Goal: Communication & Community: Answer question/provide support

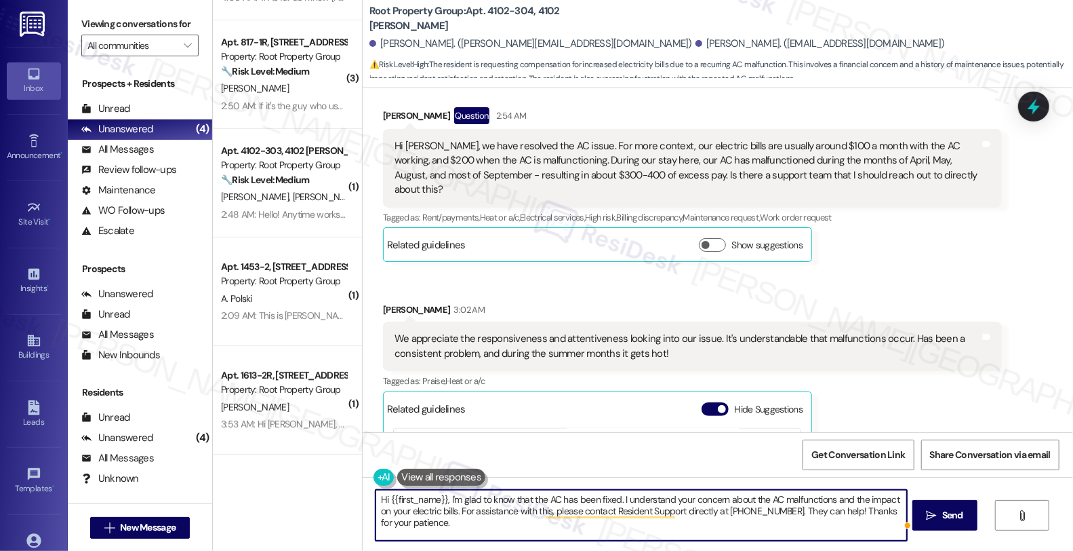
scroll to position [1241, 0]
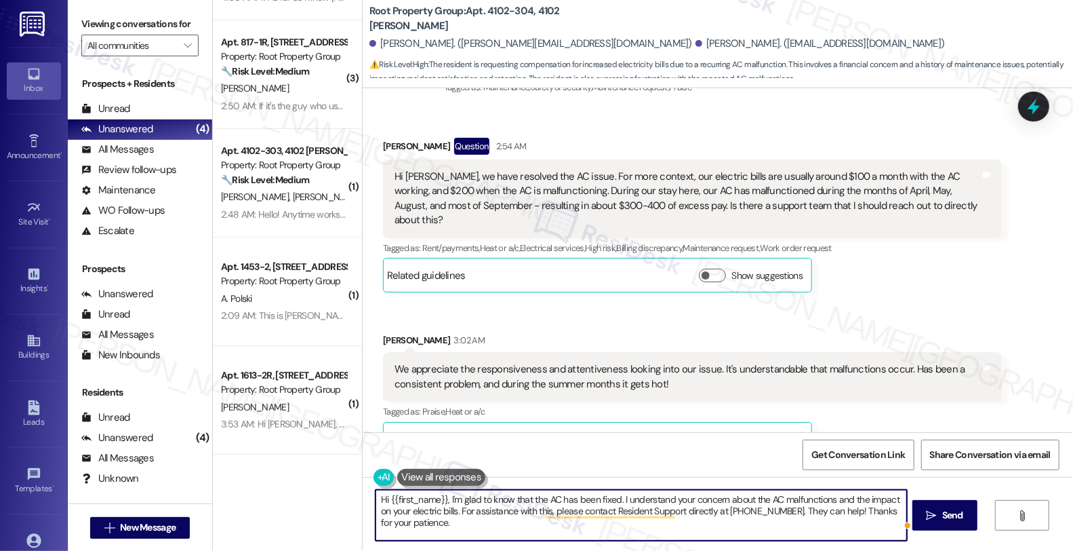
click at [720, 500] on textarea "Hi {{first_name}}, I'm glad to know that the AC has been fixed. I understand yo…" at bounding box center [642, 515] width 532 height 51
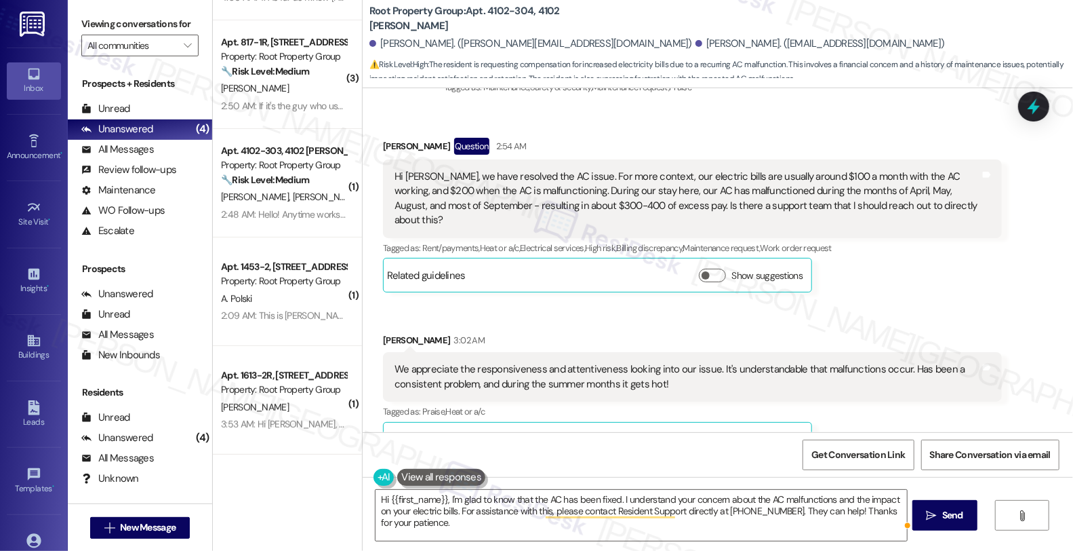
click at [939, 401] on div "Tagged as: Praise , Click to highlight conversations about Praise Heat or a/c C…" at bounding box center [692, 411] width 619 height 20
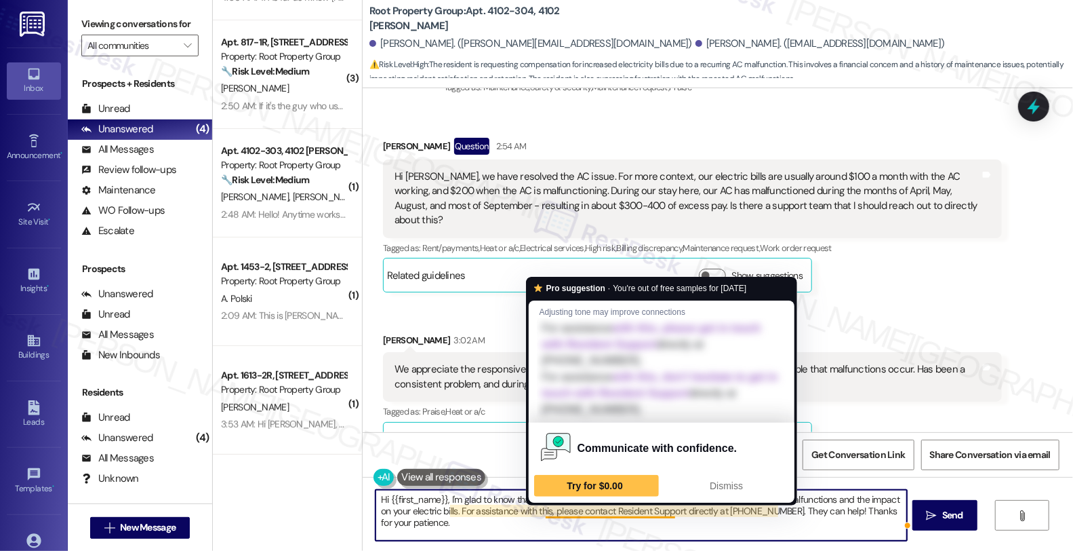
click at [620, 531] on textarea "Hi {{first_name}}, I'm glad to know that the AC has been fixed. I understand yo…" at bounding box center [642, 515] width 532 height 51
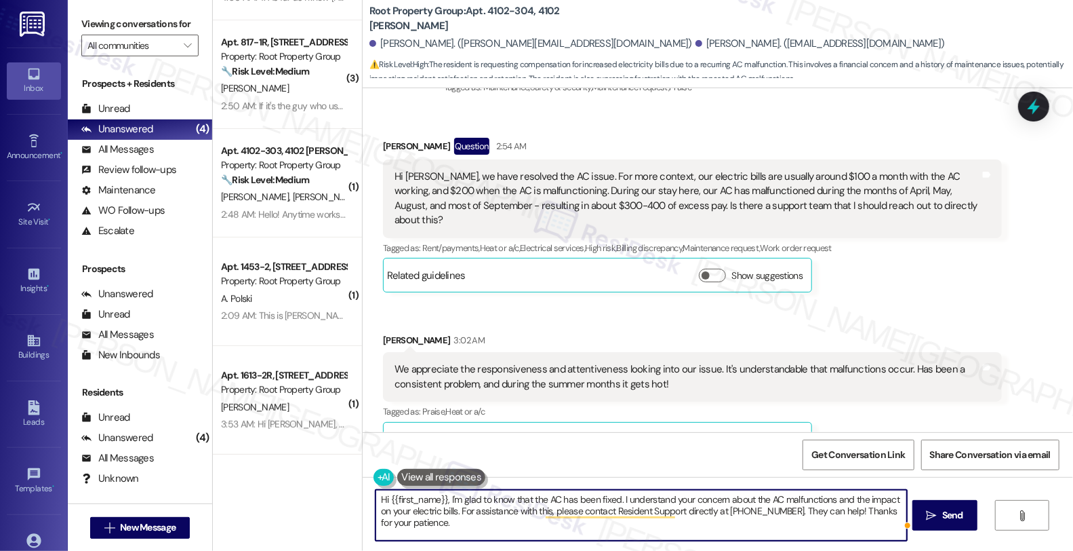
click at [686, 497] on textarea "Hi {{first_name}}, I'm glad to know that the AC has been fixed. I understand yo…" at bounding box center [642, 515] width 532 height 51
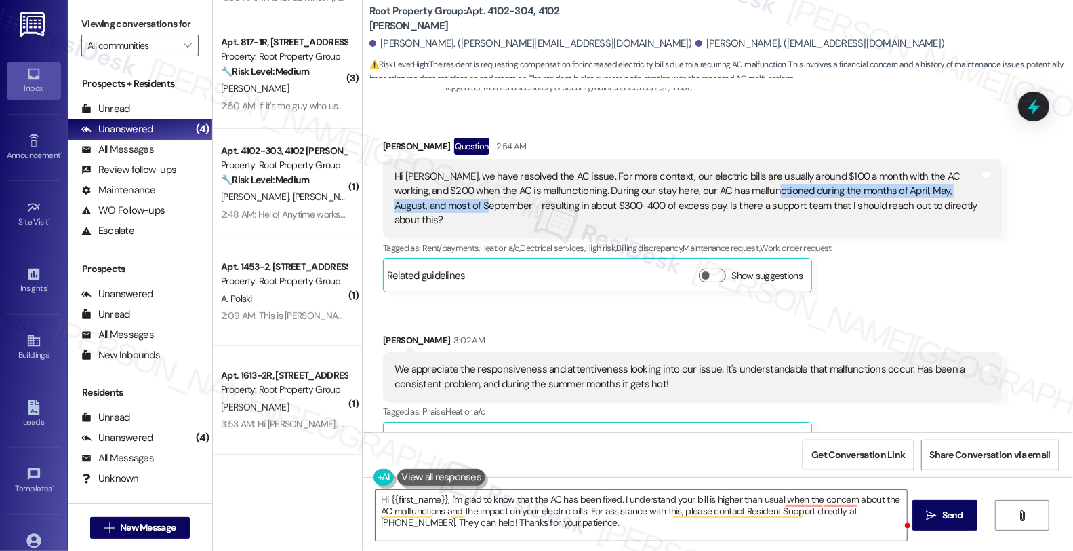
drag, startPoint x: 720, startPoint y: 174, endPoint x: 432, endPoint y: 191, distance: 288.7
click at [432, 191] on div "Hi [PERSON_NAME], we have resolved the AC issue. For more context, our electric…" at bounding box center [688, 199] width 586 height 58
copy div "during the months of April, May, August, and most of September"
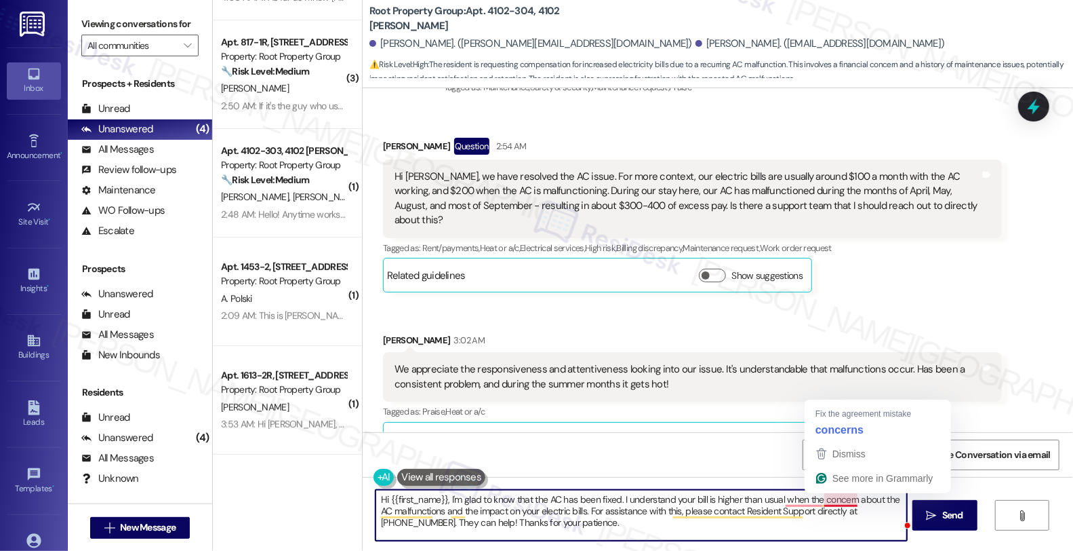
click at [816, 503] on textarea "Hi {{first_name}}, I'm glad to know that the AC has been fixed. I understand yo…" at bounding box center [642, 515] width 532 height 51
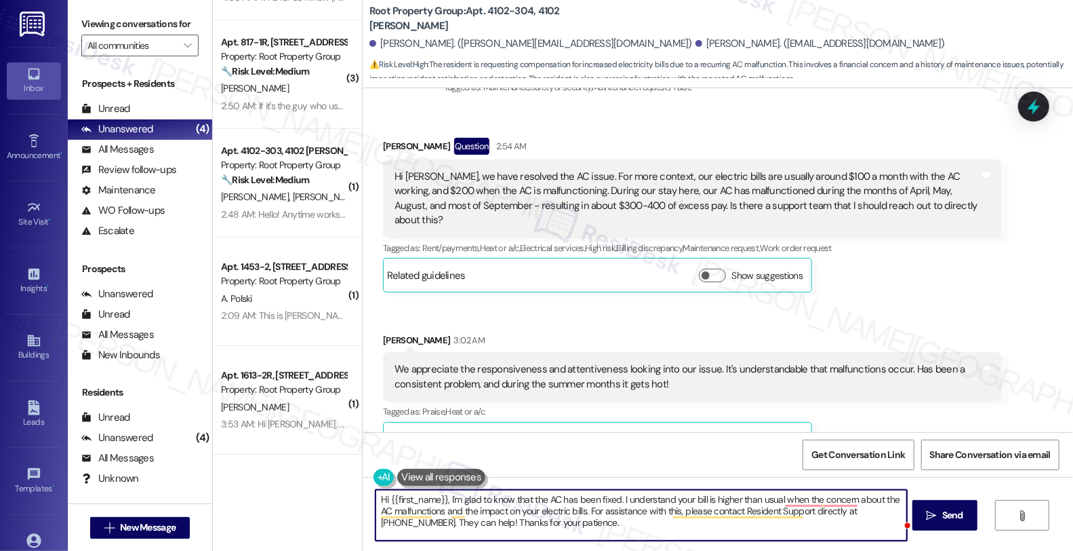
paste textarea "during the months of April, May, August, and most of September"
click at [794, 503] on textarea "Hi {{first_name}}, I'm glad to know that the AC has been fixed. I understand yo…" at bounding box center [642, 515] width 532 height 51
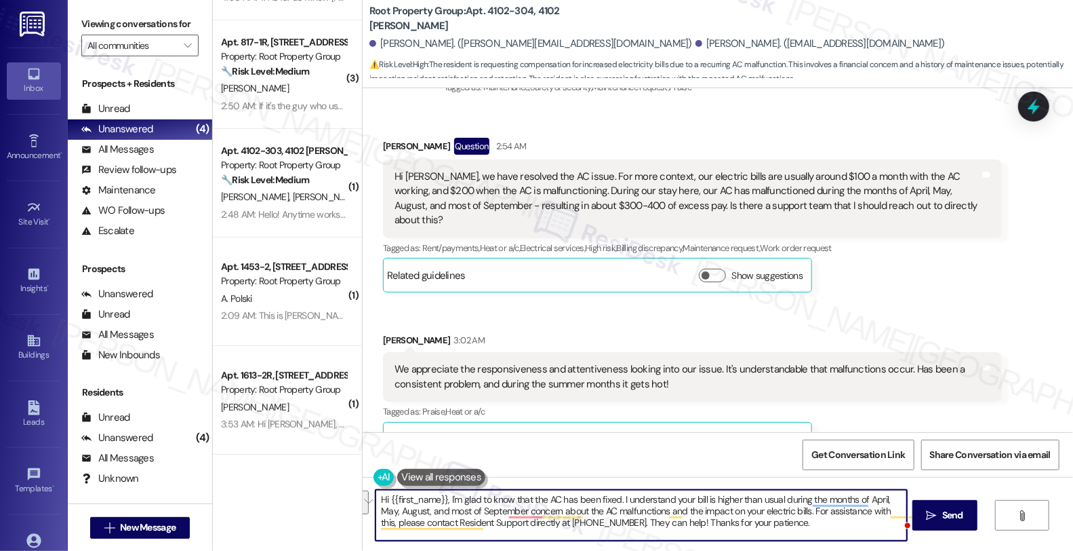
drag, startPoint x: 507, startPoint y: 512, endPoint x: 784, endPoint y: 538, distance: 277.9
click at [784, 538] on textarea "Hi {{first_name}}, I'm glad to know that the AC has been fixed. I understand yo…" at bounding box center [642, 515] width 532 height 51
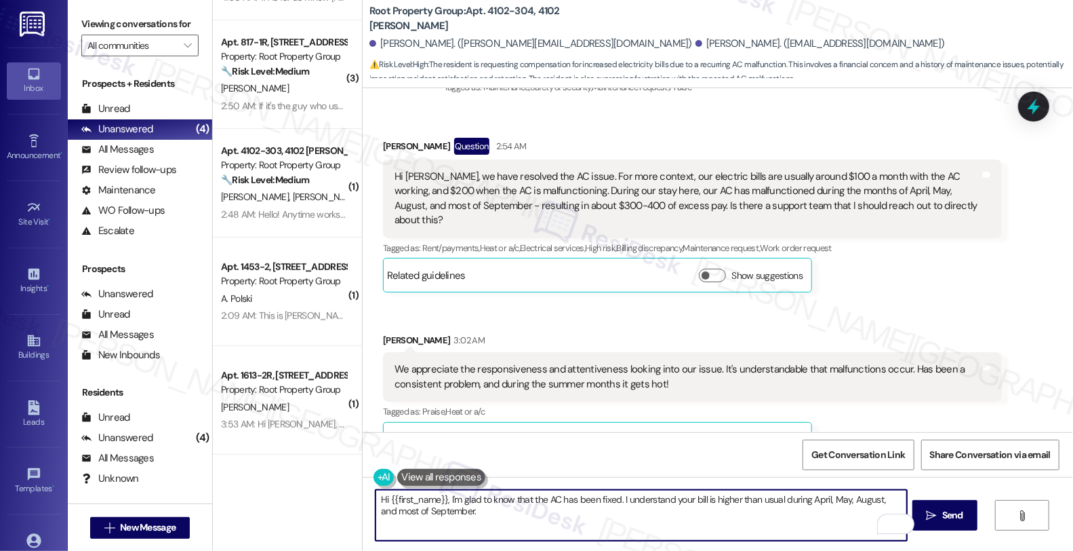
click at [490, 522] on textarea "Hi {{first_name}}, I'm glad to know that the AC has been fixed. I understand yo…" at bounding box center [642, 515] width 532 height 51
click at [643, 523] on textarea "Hi {{first_name}}, I'm glad to know that the AC has been fixed. I understand yo…" at bounding box center [642, 515] width 532 height 51
drag, startPoint x: 456, startPoint y: 513, endPoint x: 571, endPoint y: 514, distance: 115.3
click at [571, 514] on textarea "Hi {{first_name}}, I'm glad to know that the AC has been fixed. I understand yo…" at bounding box center [642, 515] width 532 height 51
click at [580, 515] on textarea "Hi {{first_name}}, I'm glad to know that the AC has been fixed. I understand yo…" at bounding box center [642, 515] width 532 height 51
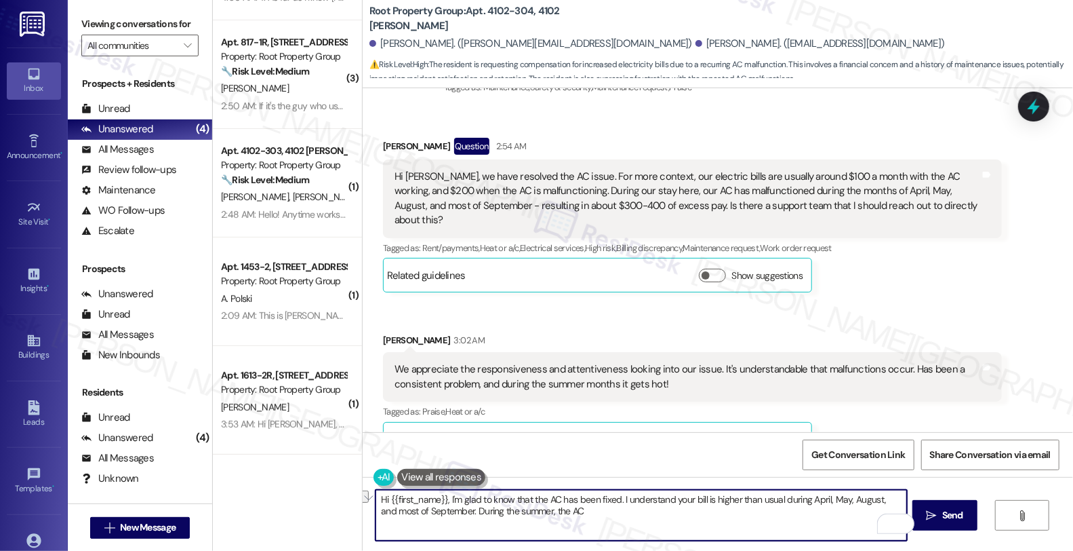
drag, startPoint x: 452, startPoint y: 510, endPoint x: 605, endPoint y: 510, distance: 152.6
click at [605, 510] on textarea "Hi {{first_name}}, I'm glad to know that the AC has been fixed. I understand yo…" at bounding box center [642, 515] width 532 height 51
paste textarea "Electricity bills spike in summer because AC units run longer, use large amount…"
click at [451, 509] on textarea "Hi {{first_name}}, I'm glad to know that the AC has been fixed. I understand yo…" at bounding box center [642, 515] width 532 height 51
click at [583, 511] on textarea "Hi {{first_name}}, I'm glad to know that the AC has been fixed. I understand yo…" at bounding box center [642, 515] width 532 height 51
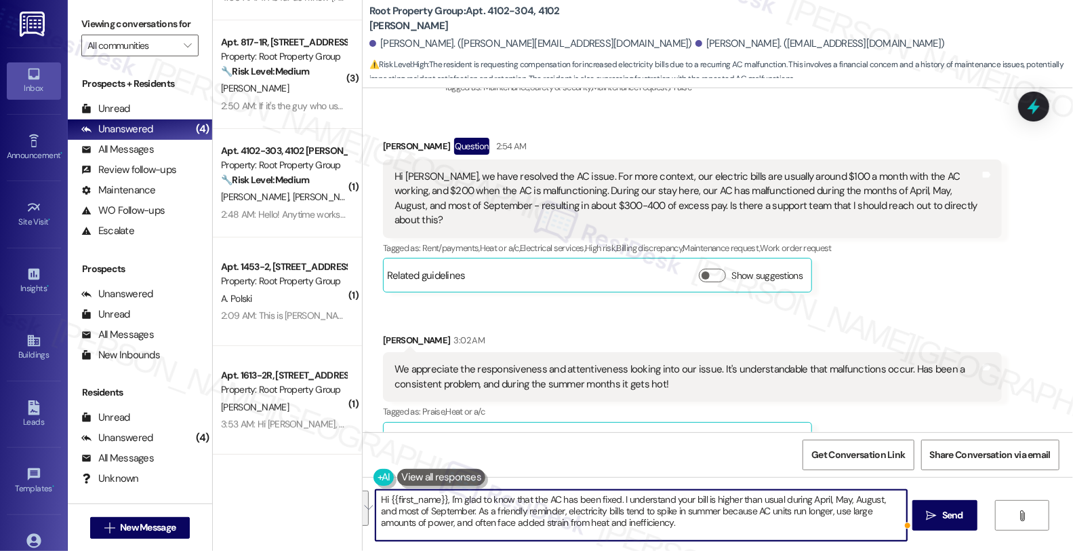
drag, startPoint x: 644, startPoint y: 523, endPoint x: 306, endPoint y: 469, distance: 342.6
click at [306, 469] on div "Apt. 4102-304, 4102 N. Sheridan Property: Root Property Group ⚠️ Risk Level: Hi…" at bounding box center [643, 275] width 861 height 551
click at [650, 529] on textarea "Hi {{first_name}}, I'm glad to know that the AC has been fixed. I understand yo…" at bounding box center [642, 515] width 532 height 51
paste textarea "’m glad to hear your AC is working again. I understand your bill has been highe…"
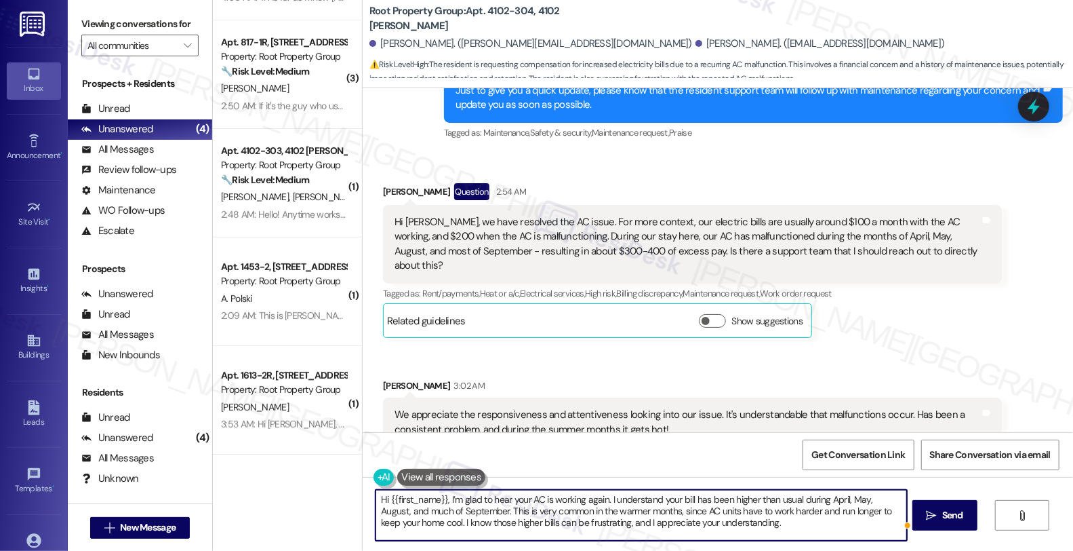
scroll to position [1165, 0]
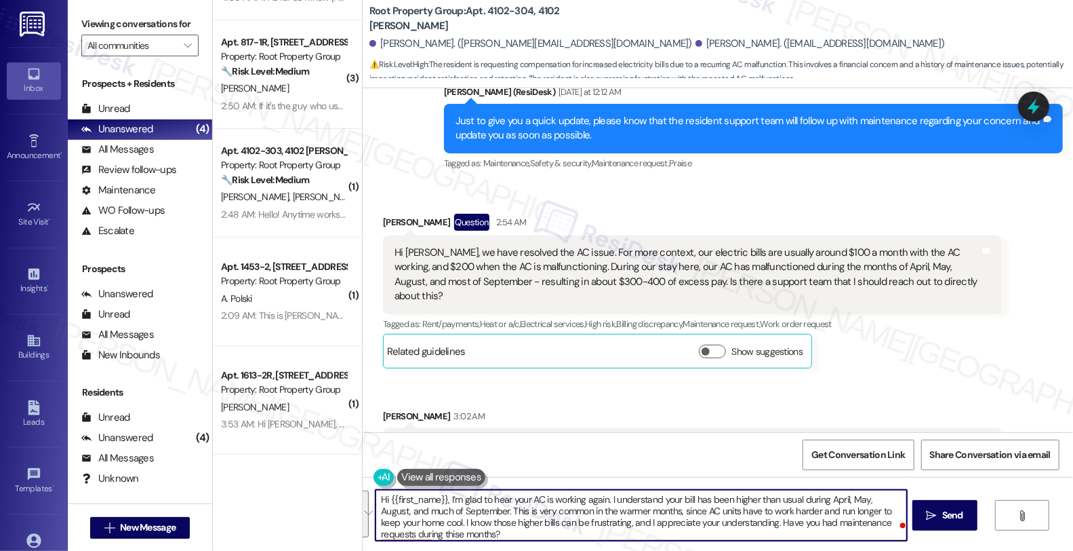
click at [564, 528] on textarea "Hi {{first_name}}, I’m glad to hear your AC is working again. I understand your…" at bounding box center [642, 515] width 532 height 51
paste textarea "truly appreciate your understanding. Have you had any maintenance requests duri…"
click at [755, 520] on textarea "Hi {{first_name}}, I’m glad to hear your AC is working again. I understand your…" at bounding box center [642, 515] width 532 height 51
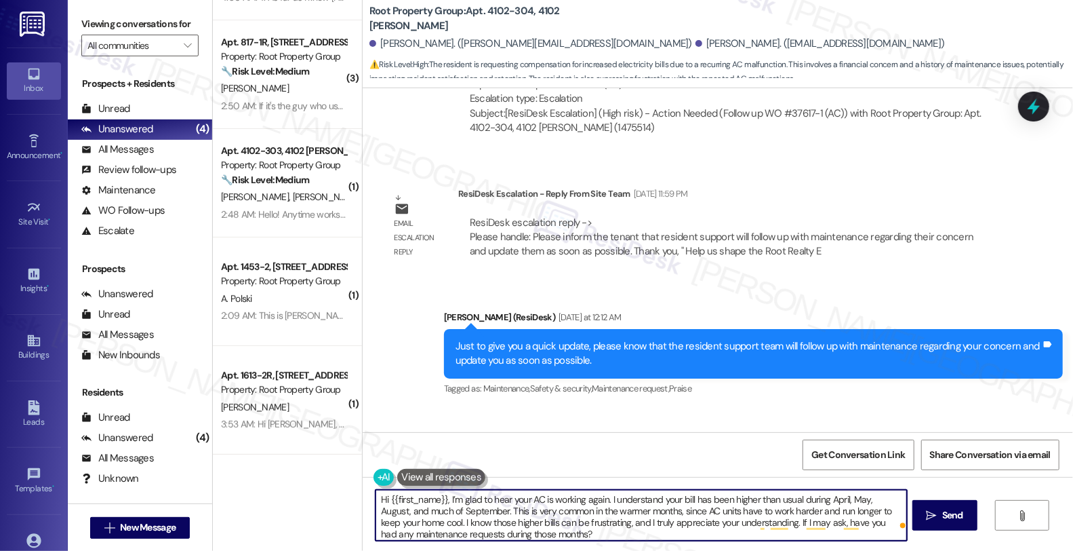
scroll to position [939, 0]
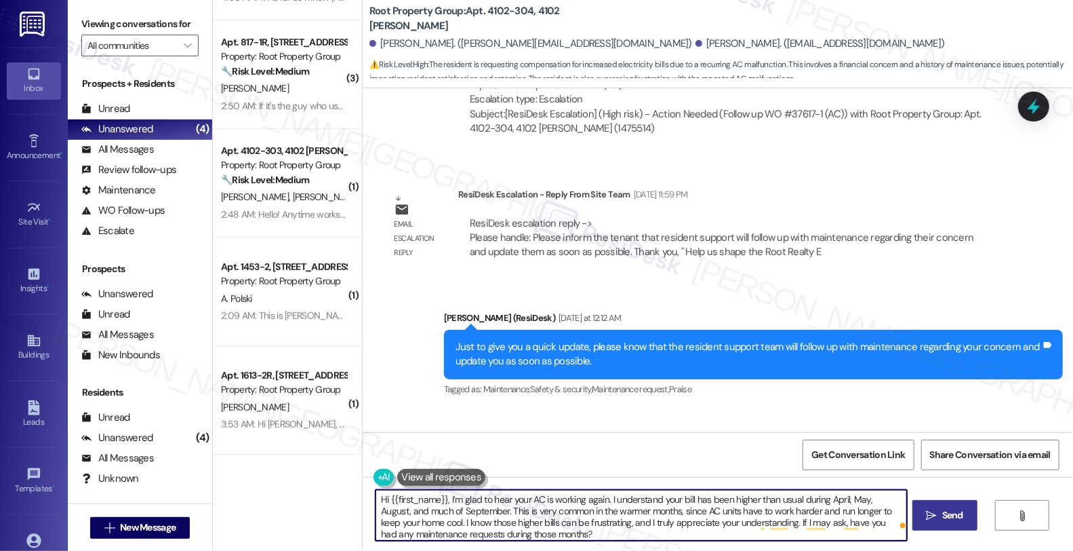
type textarea "Hi {{first_name}}, I’m glad to hear your AC is working again. I understand your…"
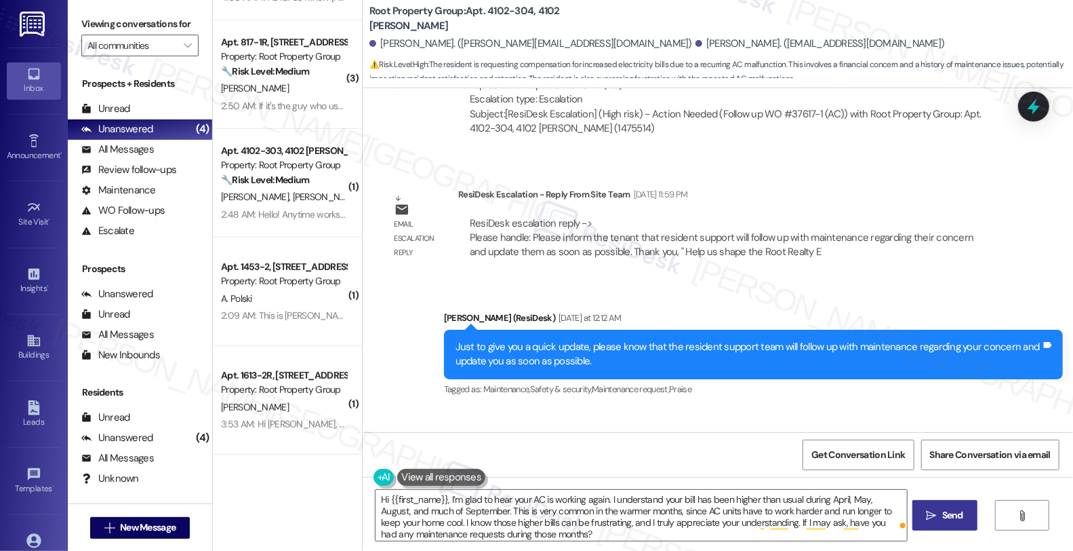
click at [955, 513] on span "Send" at bounding box center [953, 515] width 21 height 14
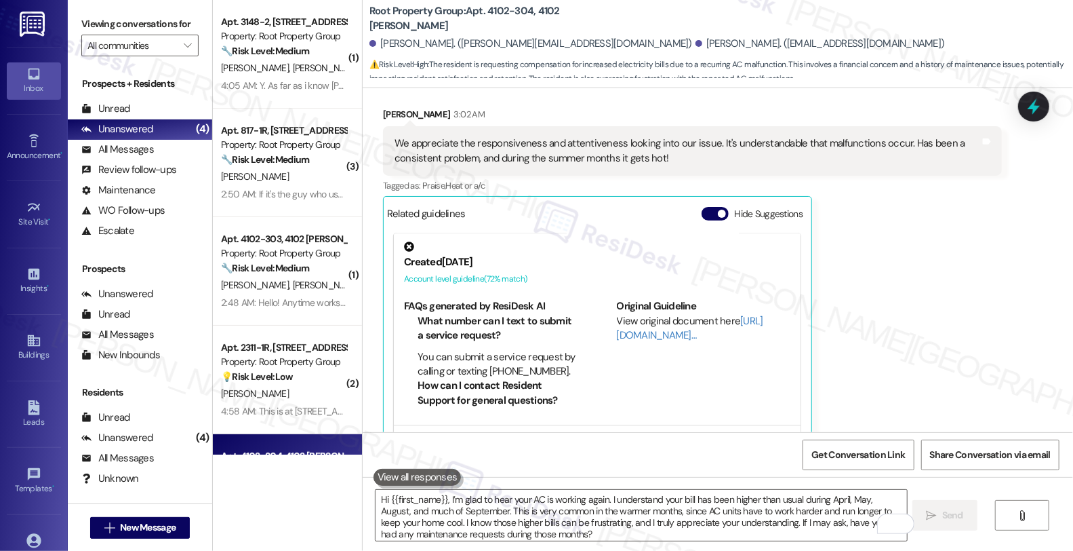
scroll to position [0, 0]
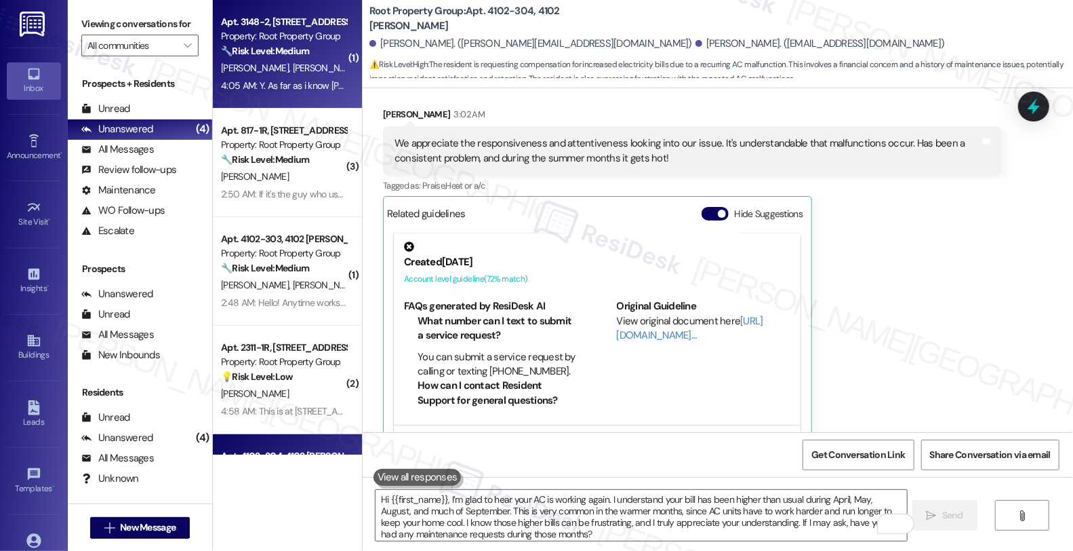
click at [319, 64] on div "W. Maire M. Maire" at bounding box center [284, 68] width 128 height 17
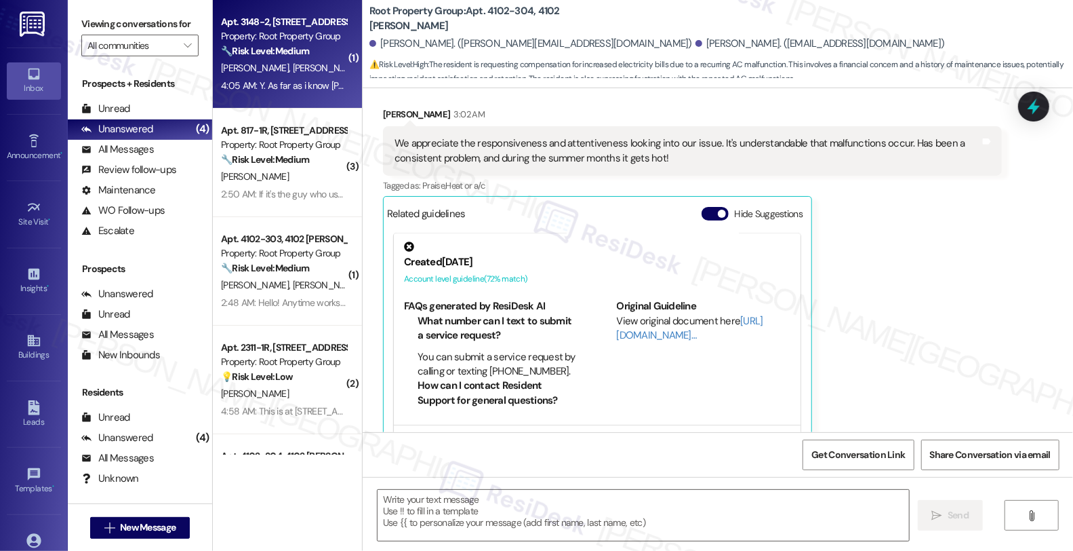
type textarea "Fetching suggested responses. Please feel free to read through the conversation…"
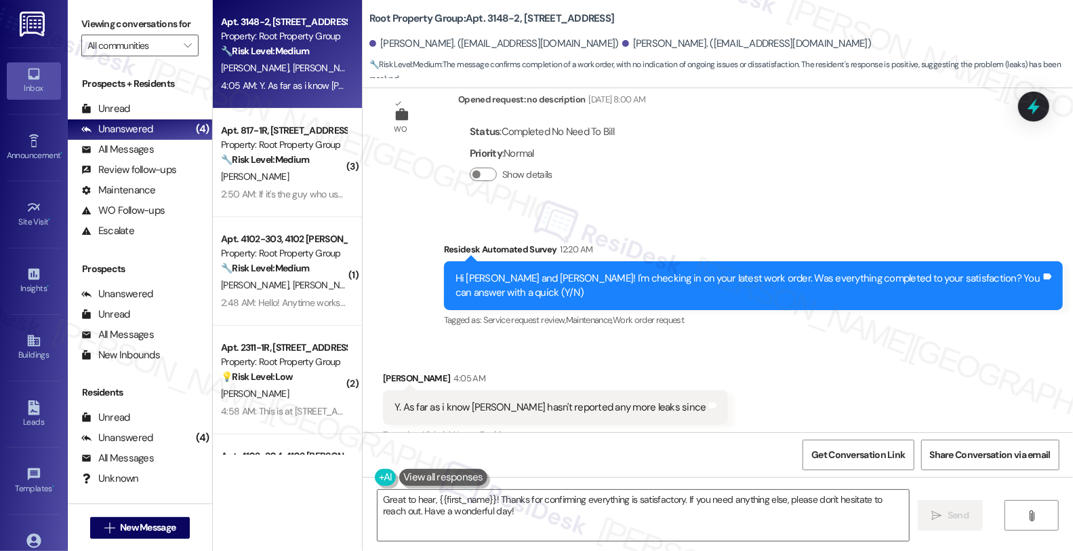
scroll to position [877, 0]
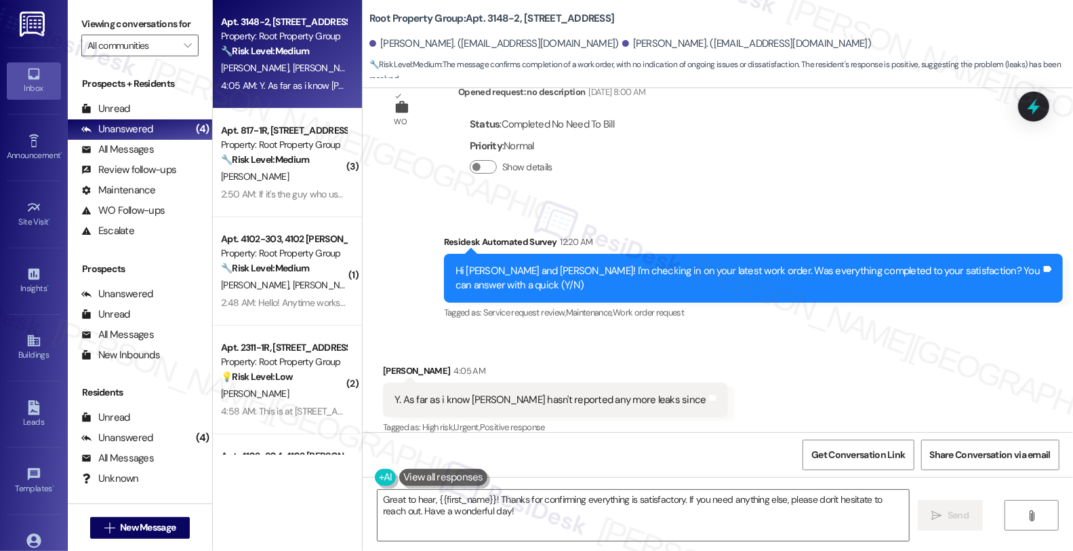
click at [383, 363] on div "Will Maire 4:05 AM" at bounding box center [555, 372] width 345 height 19
copy div "Will"
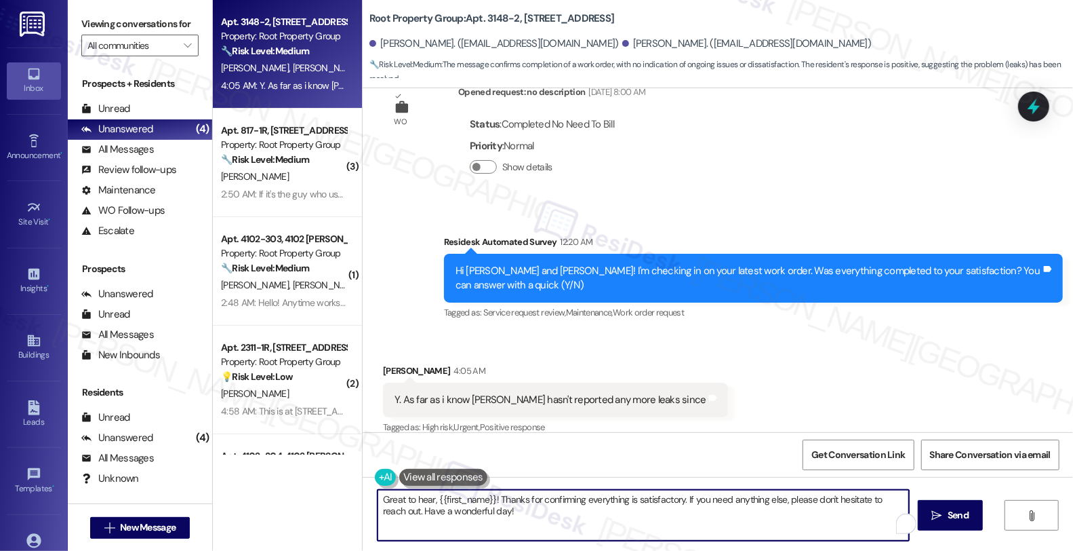
drag, startPoint x: 430, startPoint y: 497, endPoint x: 489, endPoint y: 498, distance: 59.0
click at [489, 498] on textarea "Great to hear, {{first_name}}! Thanks for confirming everything is satisfactory…" at bounding box center [644, 515] width 532 height 51
paste textarea "Will"
type textarea "Great to hear, Will! Thanks for confirming everything is satisfactory. If you n…"
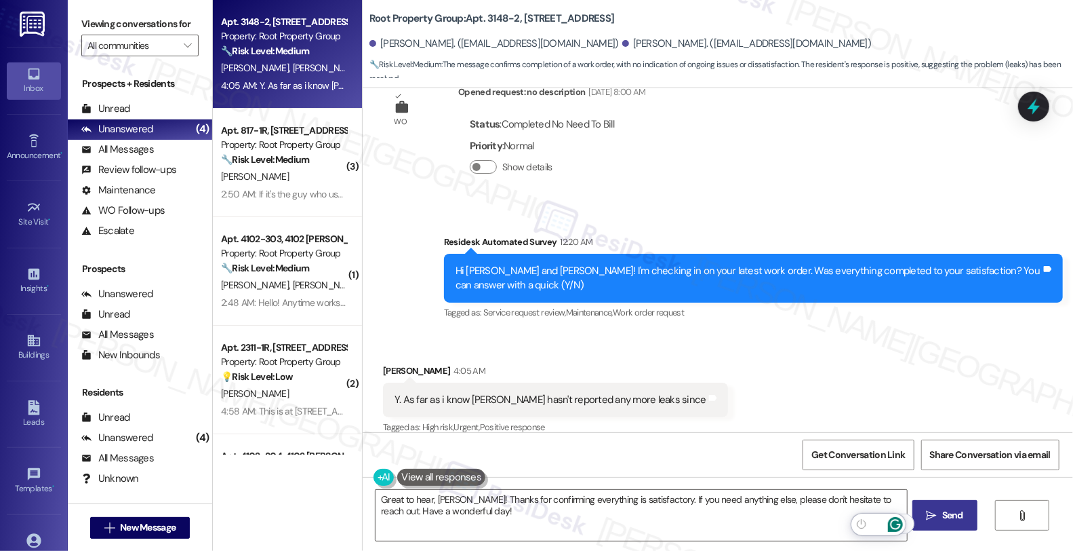
click at [949, 516] on span "Send" at bounding box center [953, 515] width 26 height 14
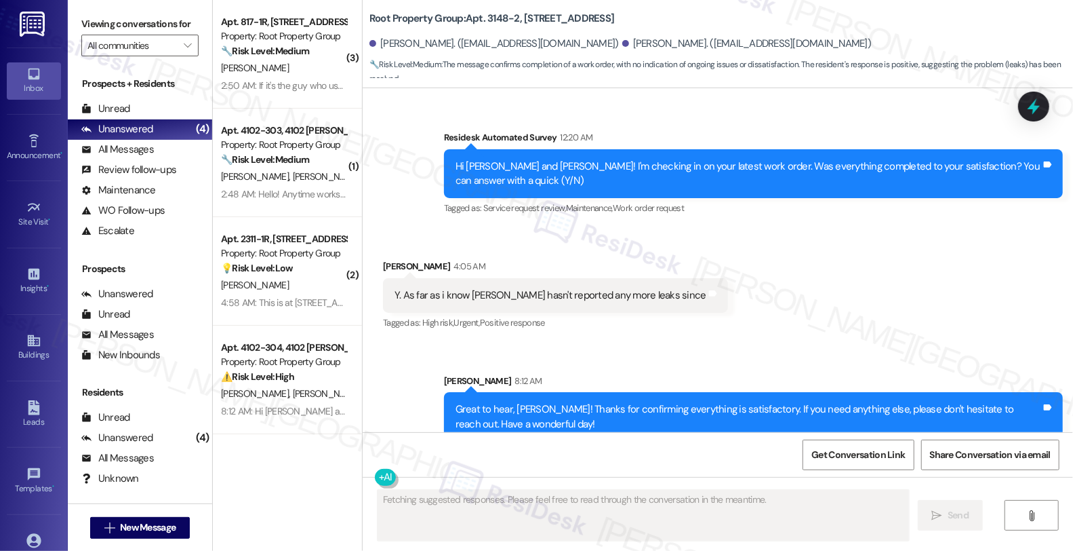
scroll to position [987, 0]
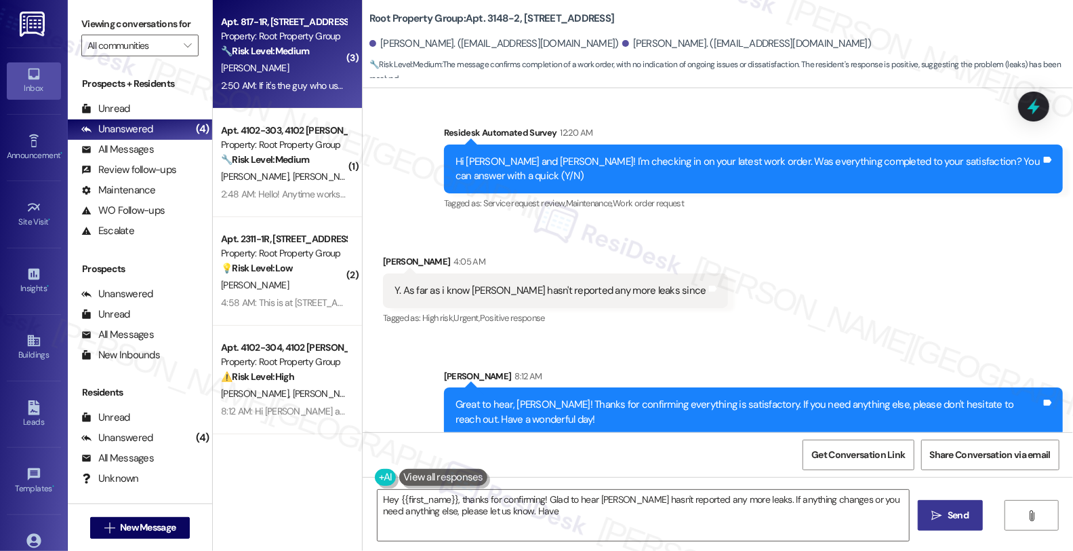
type textarea "Hey {{first_name}}, thanks for confirming! Glad to hear Natalie hasn't reported…"
click at [305, 83] on div "2:50 AM: If it's the guy who usually comes once a month he's always been great …" at bounding box center [584, 85] width 727 height 12
type textarea "Fetching suggested responses. Please feel free to read through the conversation…"
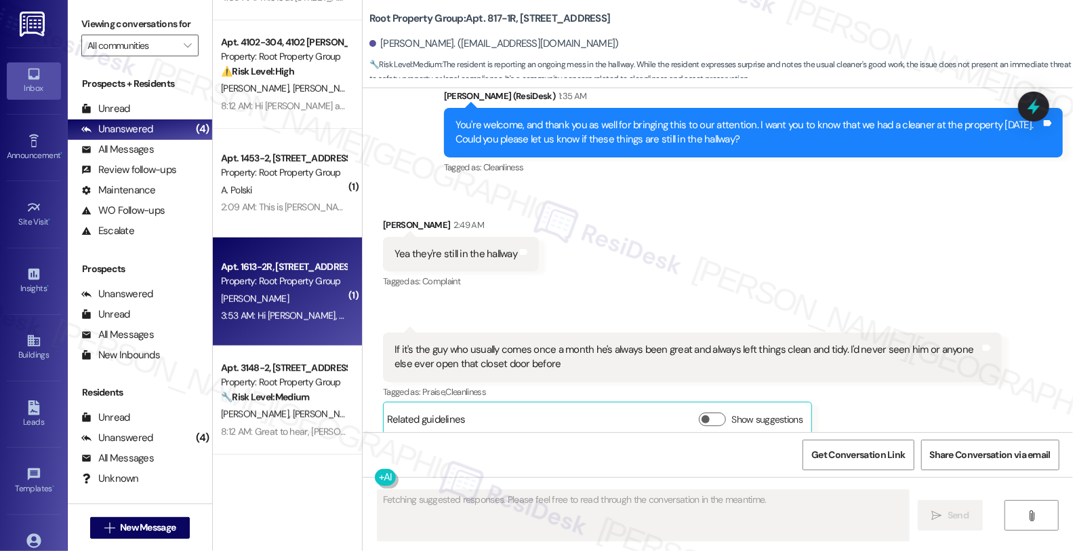
scroll to position [1, 0]
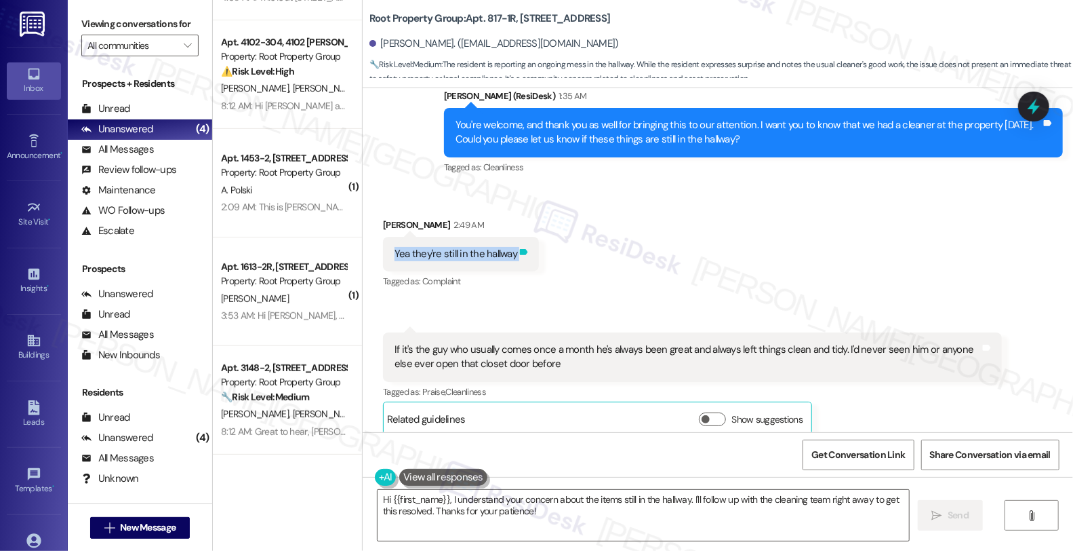
drag, startPoint x: 382, startPoint y: 244, endPoint x: 507, endPoint y: 244, distance: 124.1
click at [507, 244] on div "Yea they're still in the hallway Tags and notes" at bounding box center [461, 254] width 156 height 35
copy div "Yea they're still in the hallway Tags and notes"
click at [880, 395] on div "Alayna Roberts 2:50 AM If it's the guy who usually comes once a month he's alwa…" at bounding box center [692, 384] width 619 height 104
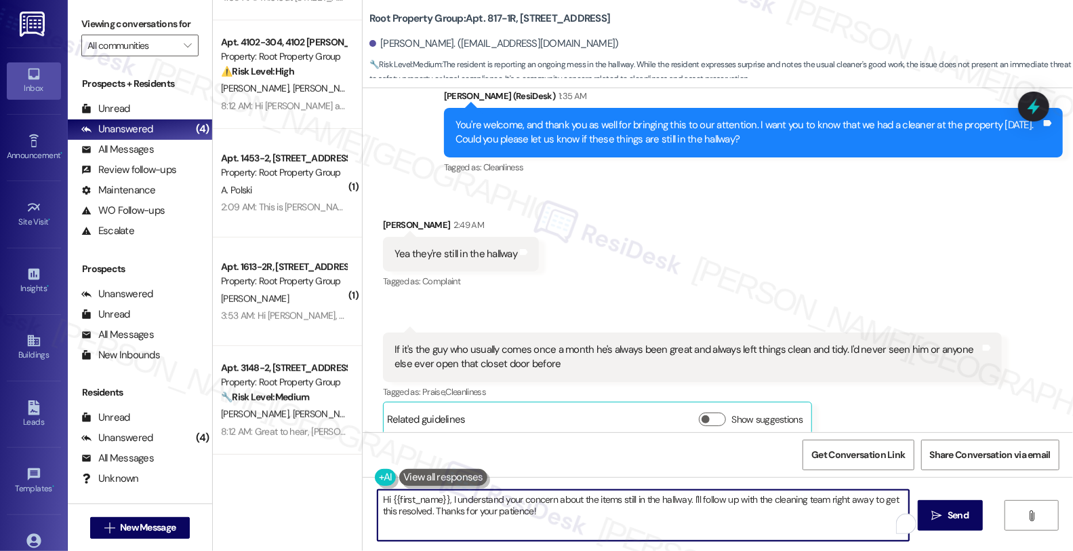
drag, startPoint x: 545, startPoint y: 514, endPoint x: 285, endPoint y: 473, distance: 262.9
click at [285, 473] on div "Apt. 817-1R, 815-17 W. Belle Plaine Ave. Property: Root Property Group 🔧 Risk L…" at bounding box center [643, 275] width 861 height 551
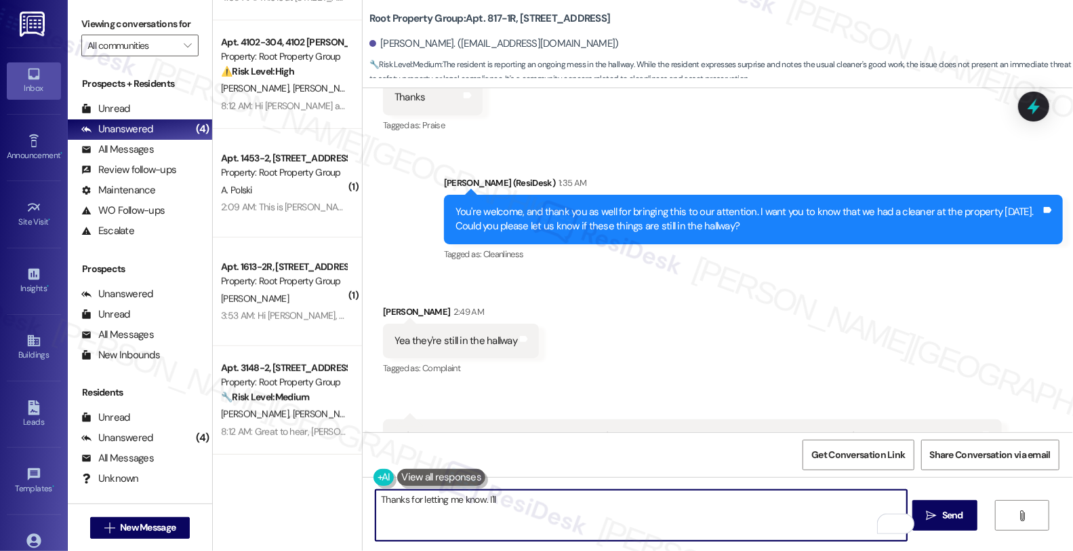
scroll to position [2165, 0]
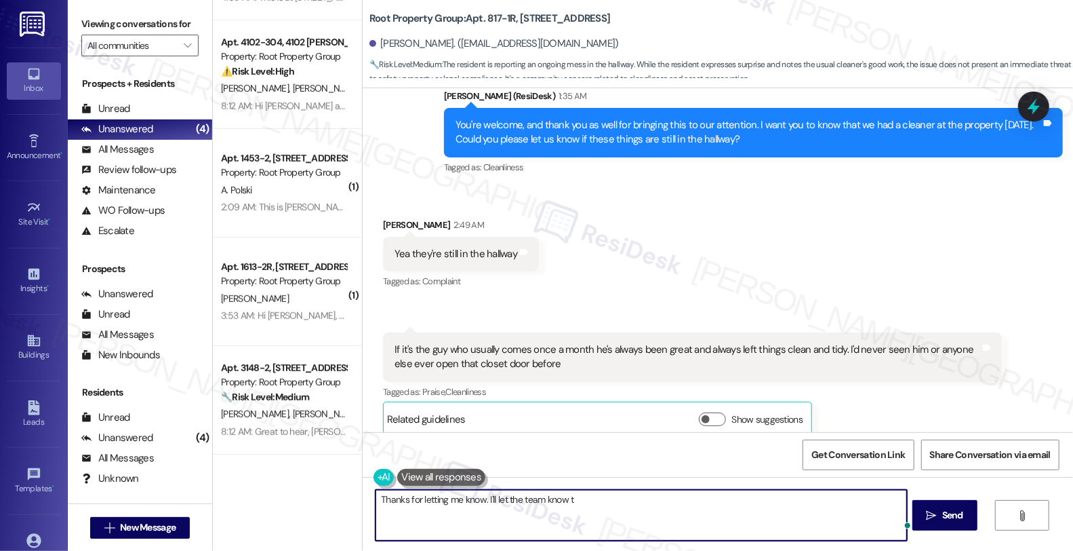
type textarea "Thanks for letting me know. I'll let the team know to"
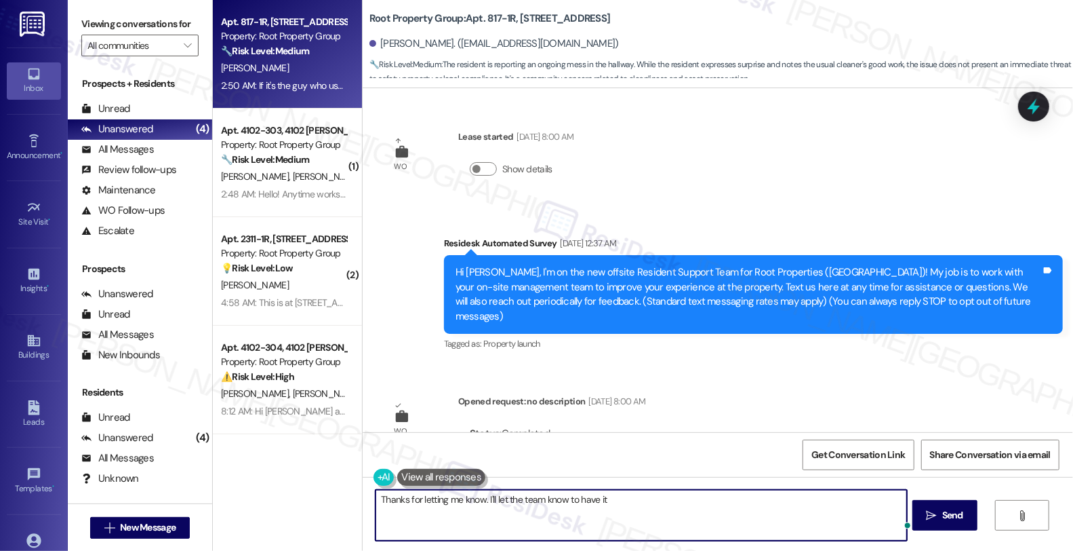
scroll to position [2165, 0]
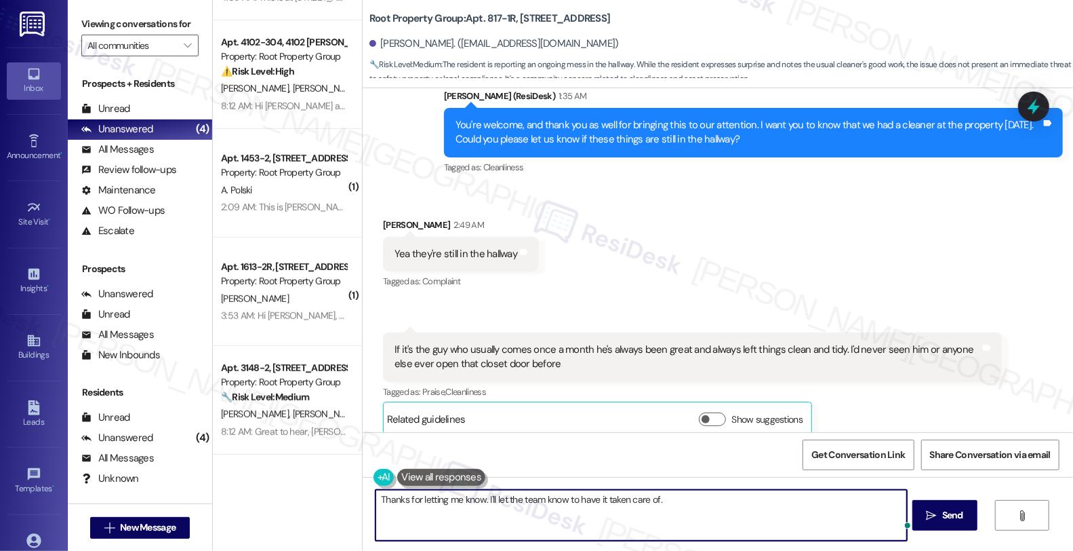
type textarea "Thanks for letting me know. I'll let the team know to have it taken care of."
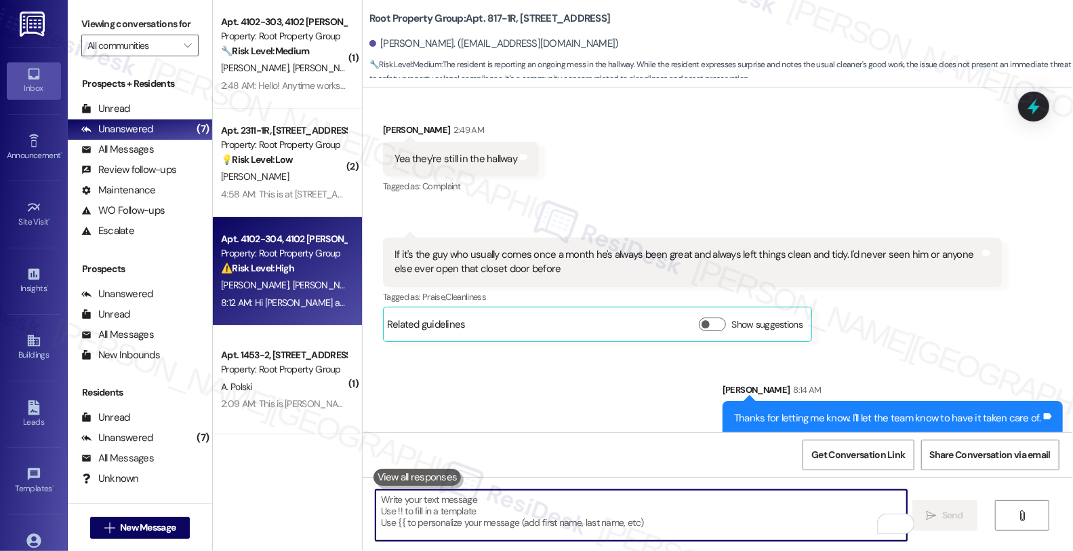
scroll to position [226, 0]
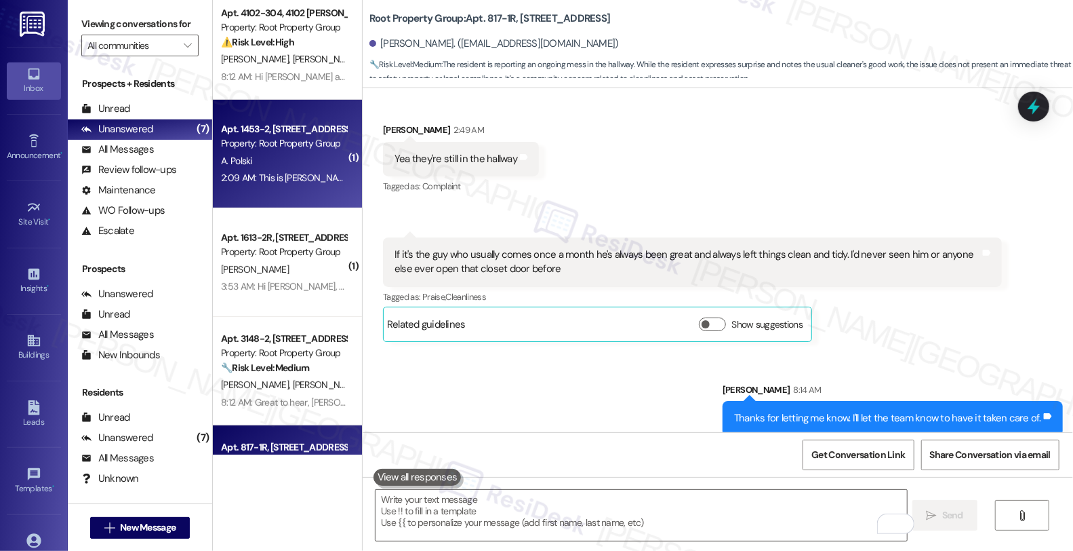
click at [321, 166] on div "A. Polski" at bounding box center [284, 161] width 128 height 17
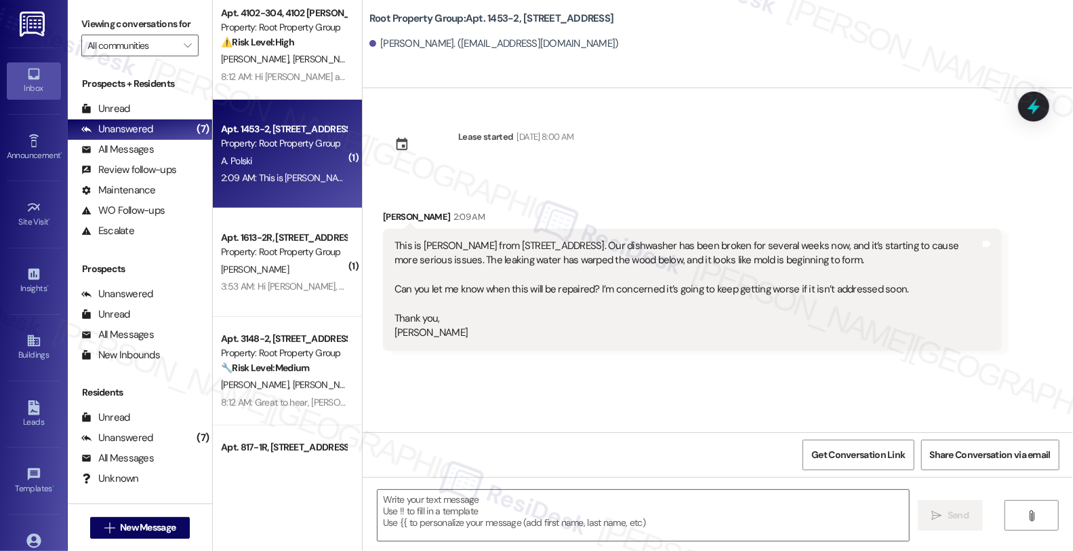
type textarea "Fetching suggested responses. Please feel free to read through the conversation…"
drag, startPoint x: 370, startPoint y: 217, endPoint x: 430, endPoint y: 218, distance: 59.7
click at [430, 218] on div "Received via SMS [PERSON_NAME] Polski 2:09 AM This is [PERSON_NAME] from [STREE…" at bounding box center [692, 279] width 639 height 161
copy div "[PERSON_NAME]"
click at [441, 502] on textarea at bounding box center [644, 515] width 532 height 51
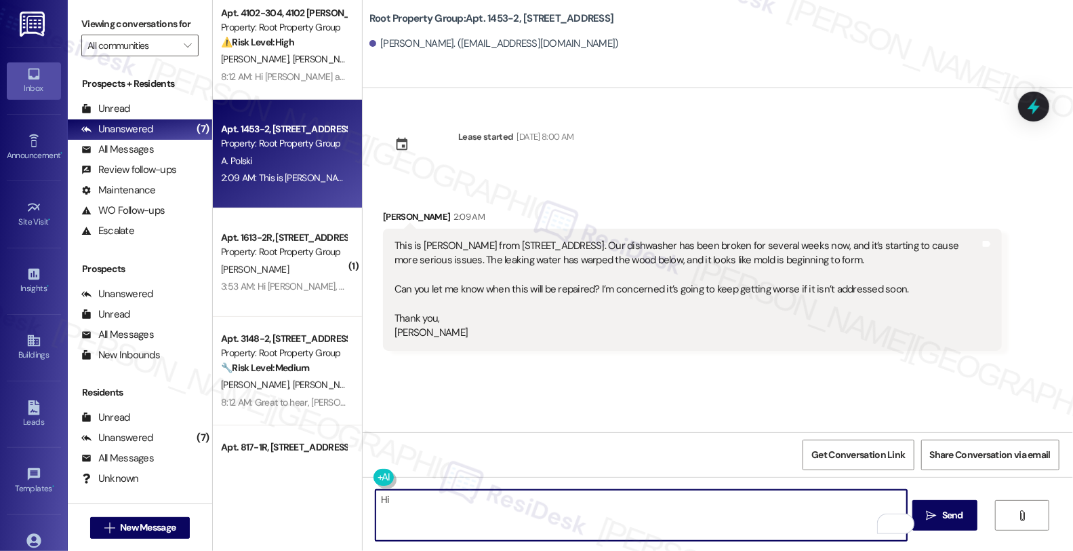
click at [392, 210] on div "[PERSON_NAME] Polski 2:09 AM" at bounding box center [692, 219] width 619 height 19
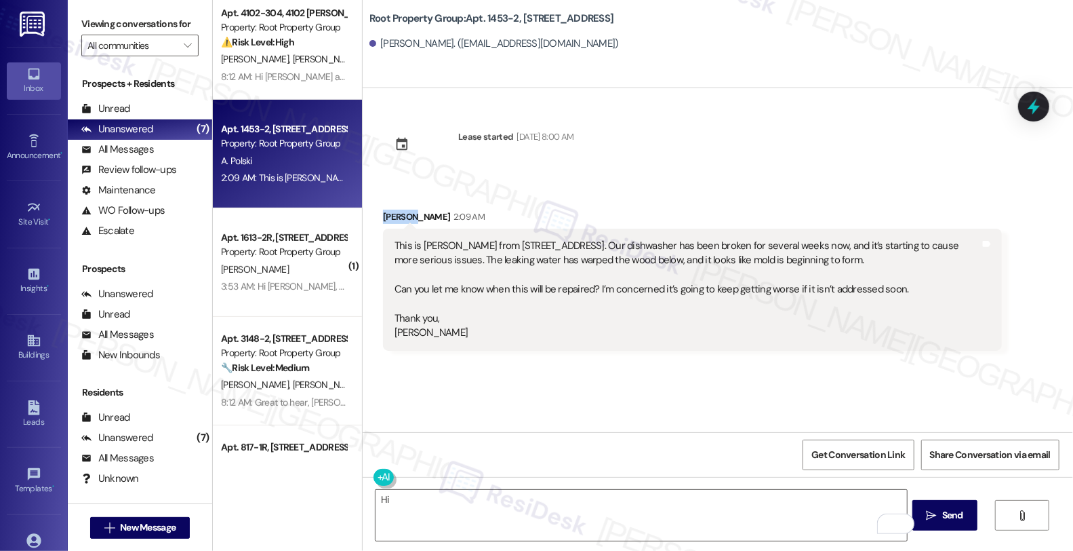
click at [392, 210] on div "[PERSON_NAME] Polski 2:09 AM" at bounding box center [692, 219] width 619 height 19
copy div "[PERSON_NAME]"
click at [465, 506] on textarea "Hi" at bounding box center [642, 515] width 532 height 51
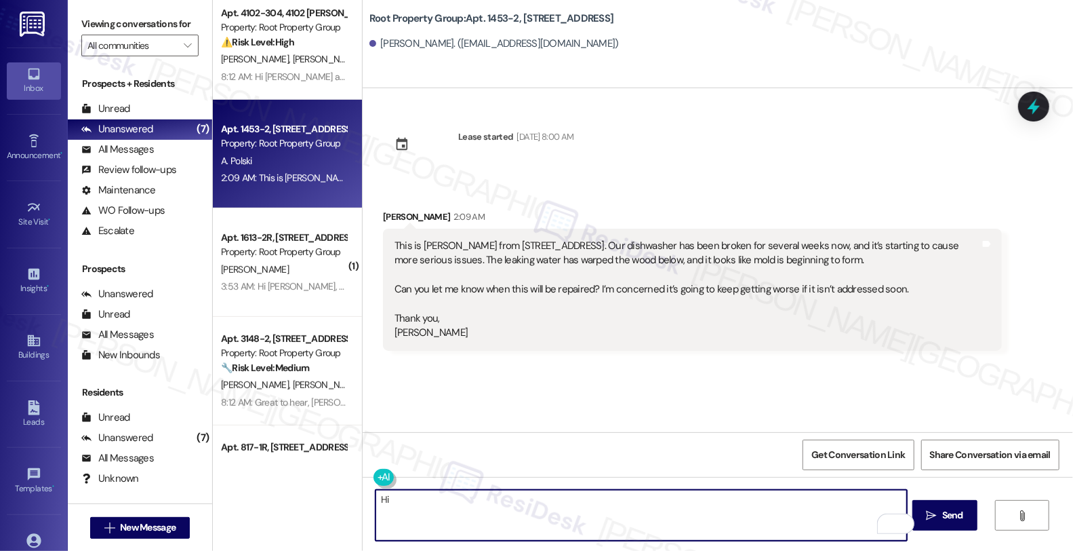
paste textarea "[PERSON_NAME]"
click at [635, 248] on div "This is [PERSON_NAME] from [STREET_ADDRESS]. Our dishwasher has been broken for…" at bounding box center [688, 290] width 586 height 102
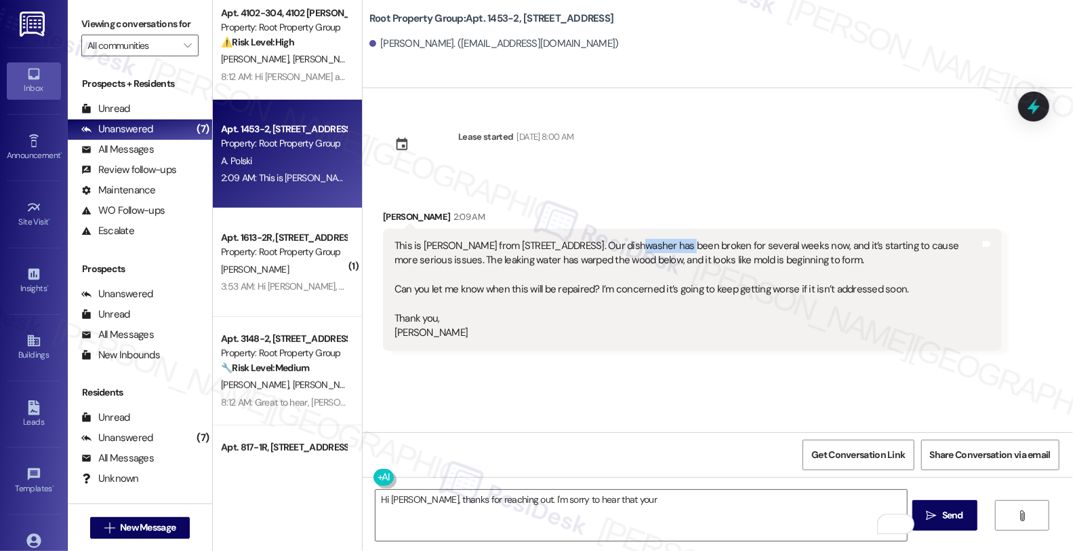
click at [635, 248] on div "This is [PERSON_NAME] from [STREET_ADDRESS]. Our dishwasher has been broken for…" at bounding box center [688, 290] width 586 height 102
copy div "dishwasher"
click at [680, 500] on textarea "Hi [PERSON_NAME], thanks for reaching out. I'm sorry to hear that your" at bounding box center [642, 515] width 532 height 51
paste textarea "dishwasher"
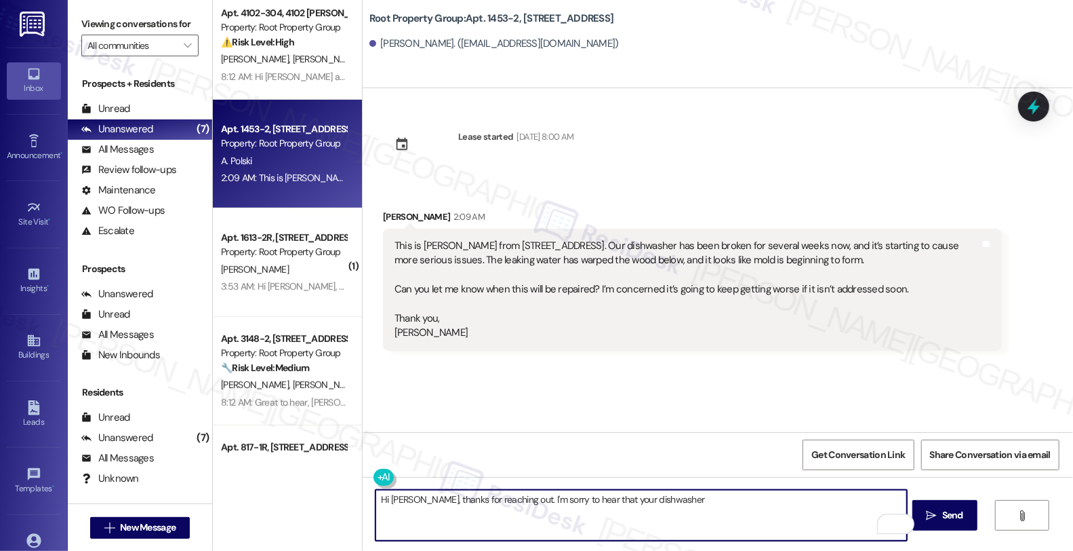
type textarea "Hi [PERSON_NAME], thanks for reaching out. I'm sorry to hear that your dishwash…"
click at [688, 500] on textarea "Hi [PERSON_NAME], thanks for reaching out. I'm sorry to hear that your dishwash…" at bounding box center [642, 515] width 532 height 51
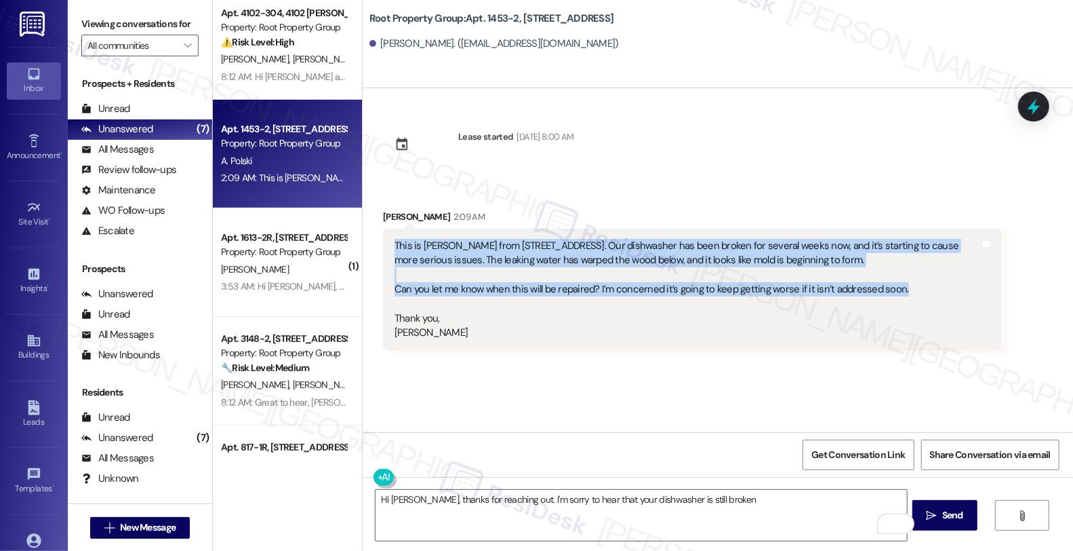
drag, startPoint x: 898, startPoint y: 288, endPoint x: 382, endPoint y: 248, distance: 516.9
click at [383, 248] on div "This is [PERSON_NAME] from [STREET_ADDRESS]. Our dishwasher has been broken for…" at bounding box center [692, 290] width 619 height 122
copy div "This is [PERSON_NAME] from [STREET_ADDRESS]. Our dishwasher has been broken for…"
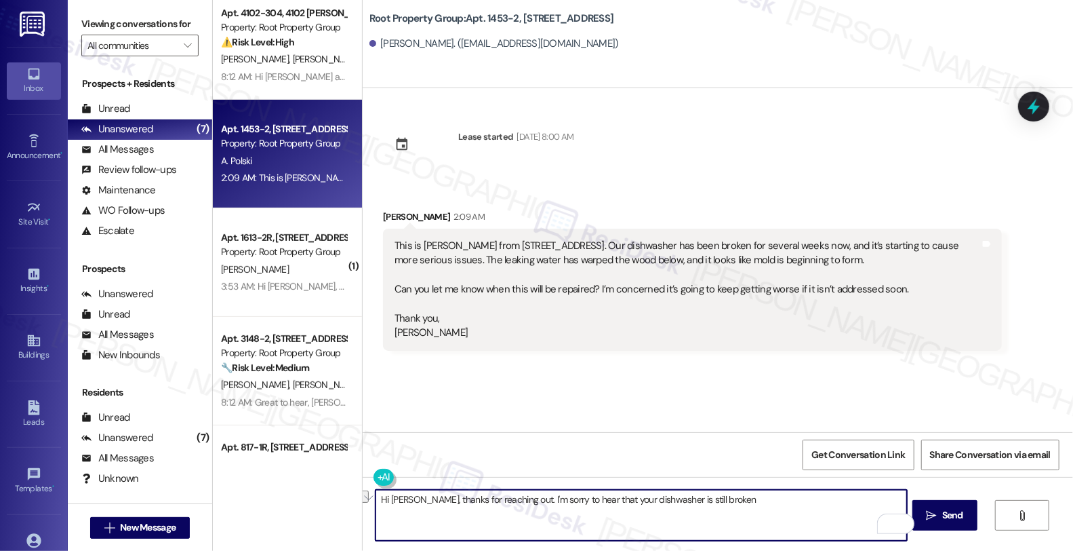
drag, startPoint x: 772, startPoint y: 511, endPoint x: 357, endPoint y: 505, distance: 415.1
click at [363, 505] on div "Hi [PERSON_NAME], thanks for reaching out. I'm sorry to hear that your dishwash…" at bounding box center [718, 528] width 711 height 102
paste textarea "and letting us know—I'm really sorry to hear about the ongoing issues with your…"
click at [587, 500] on textarea "Hi [PERSON_NAME], thanks for reaching out and letting us know—I'm really sorry …" at bounding box center [642, 515] width 532 height 51
click at [865, 503] on textarea "Hi [PERSON_NAME], thanks for reaching out and letting us know. I'm really sorry…" at bounding box center [642, 515] width 532 height 51
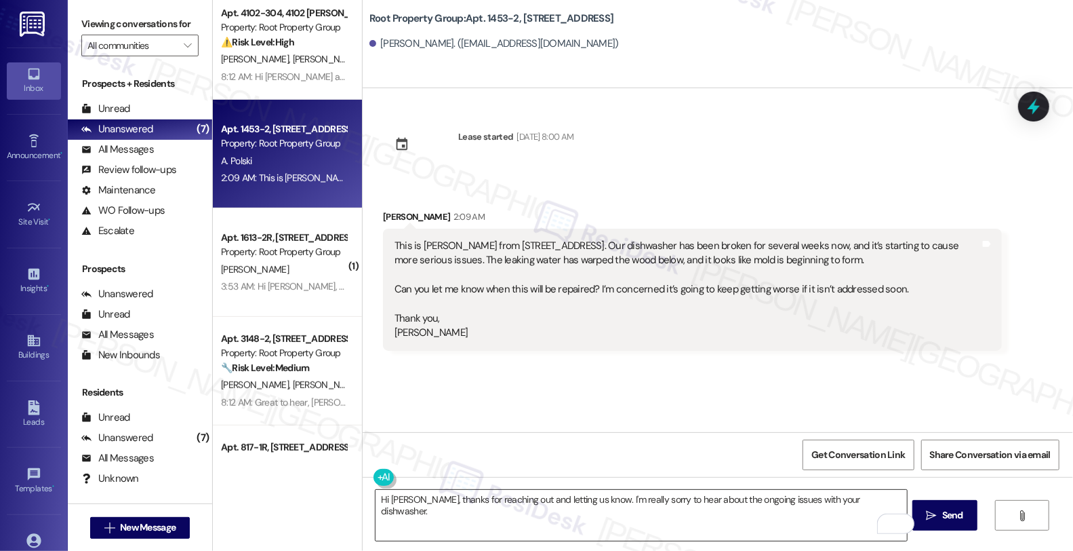
click at [882, 495] on textarea "Hi [PERSON_NAME], thanks for reaching out and letting us know. I'm really sorry…" at bounding box center [642, 515] width 532 height 51
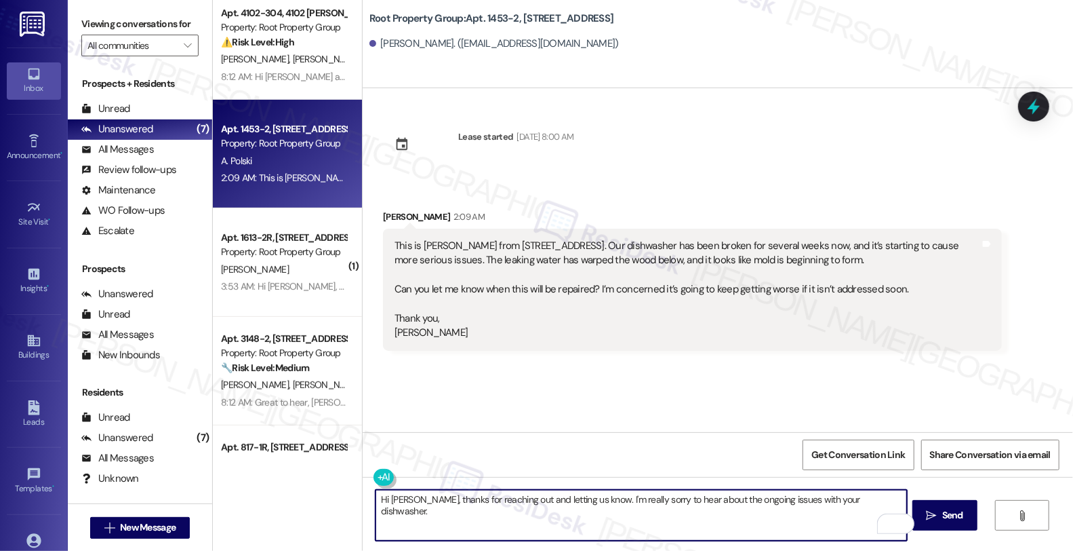
click at [877, 500] on textarea "Hi [PERSON_NAME], thanks for reaching out and letting us know. I'm really sorry…" at bounding box center [642, 515] width 532 height 51
paste textarea "I’ll go ahead and flag this as urgent due to the water damage and possible mold…"
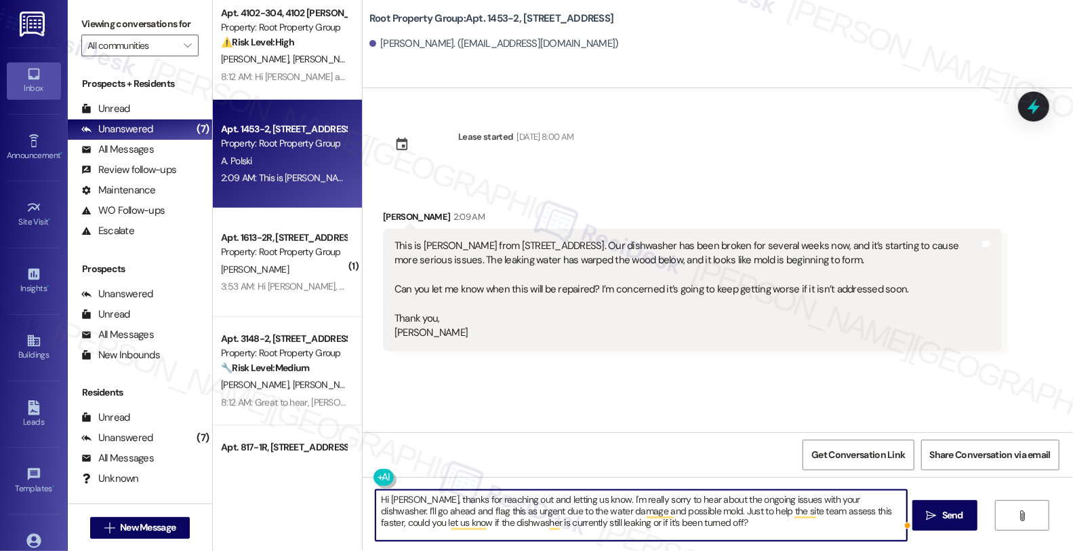
click at [625, 510] on textarea "Hi [PERSON_NAME], thanks for reaching out and letting us know. I'm really sorry…" at bounding box center [642, 515] width 532 height 51
click at [687, 534] on textarea "Hi [PERSON_NAME], thanks for reaching out and letting us know. I'm really sorry…" at bounding box center [642, 515] width 532 height 51
type textarea "Hi [PERSON_NAME], thanks for reaching out and letting us know. I'm really sorry…"
click at [966, 518] on span "Send" at bounding box center [953, 515] width 26 height 14
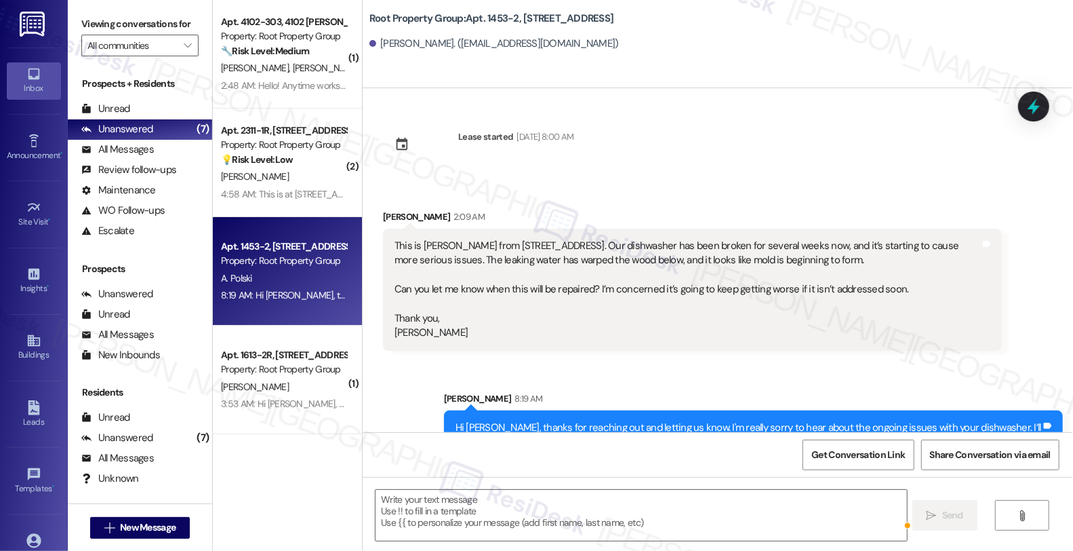
scroll to position [0, 0]
